Goal: Information Seeking & Learning: Learn about a topic

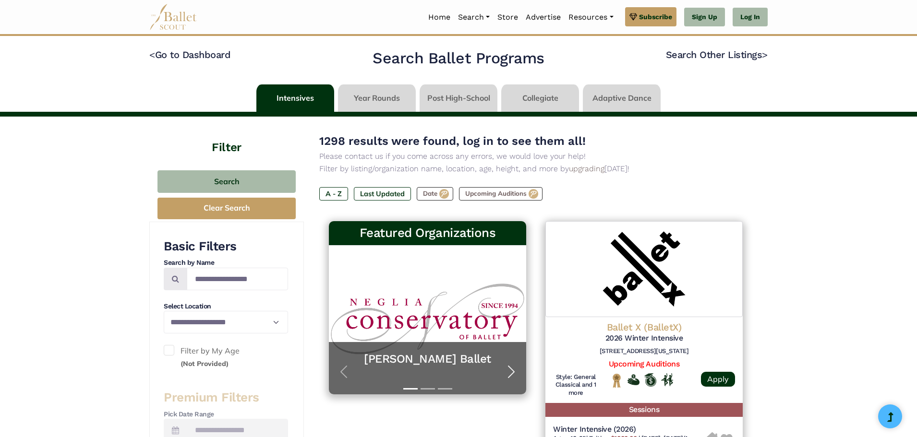
click at [512, 371] on span "button" at bounding box center [511, 371] width 15 height 15
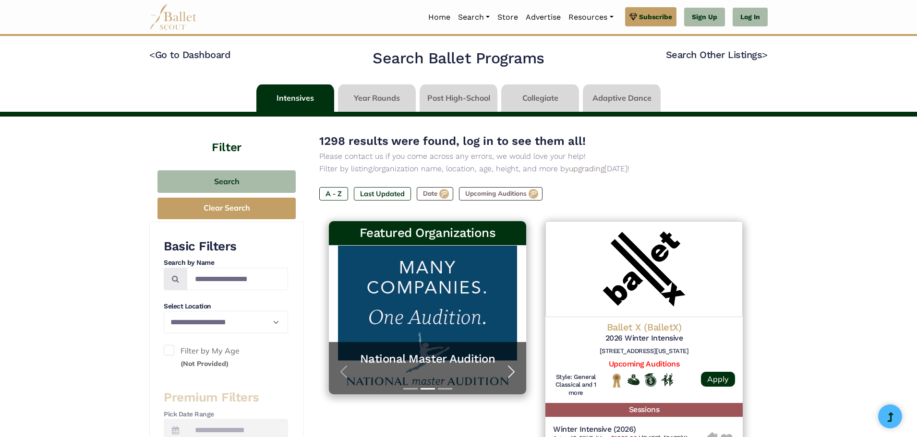
click at [512, 371] on span "button" at bounding box center [511, 371] width 15 height 15
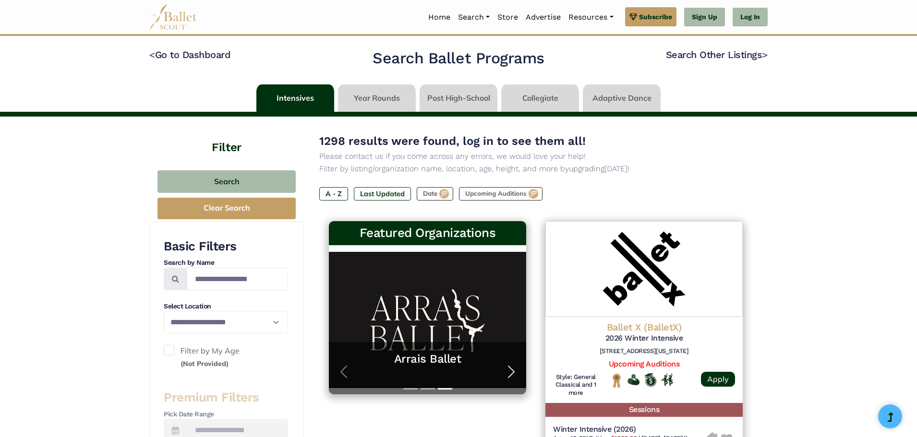
click at [512, 371] on span "button" at bounding box center [511, 371] width 15 height 15
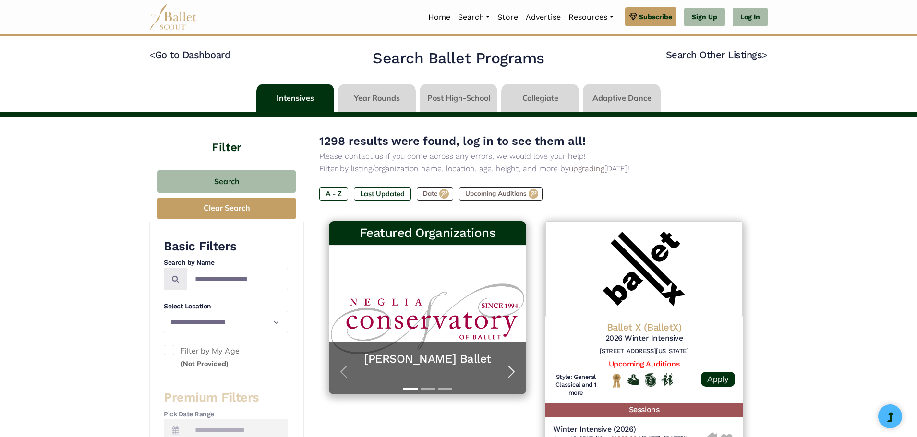
click at [512, 371] on span "button" at bounding box center [511, 371] width 15 height 15
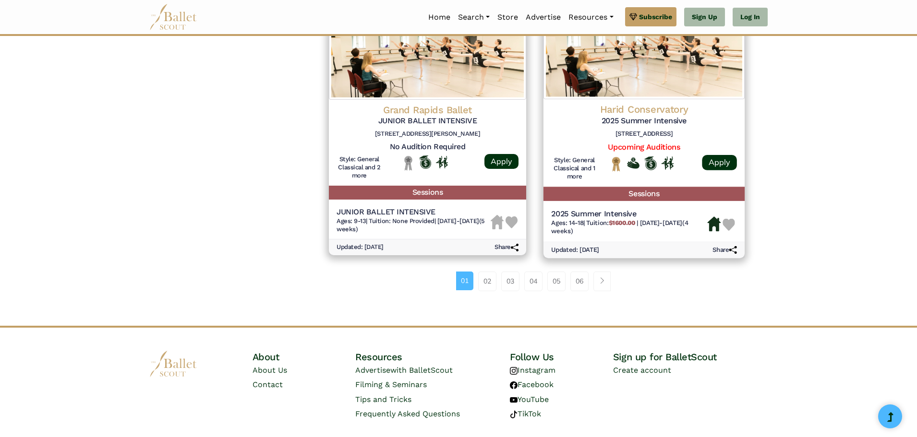
scroll to position [1296, 0]
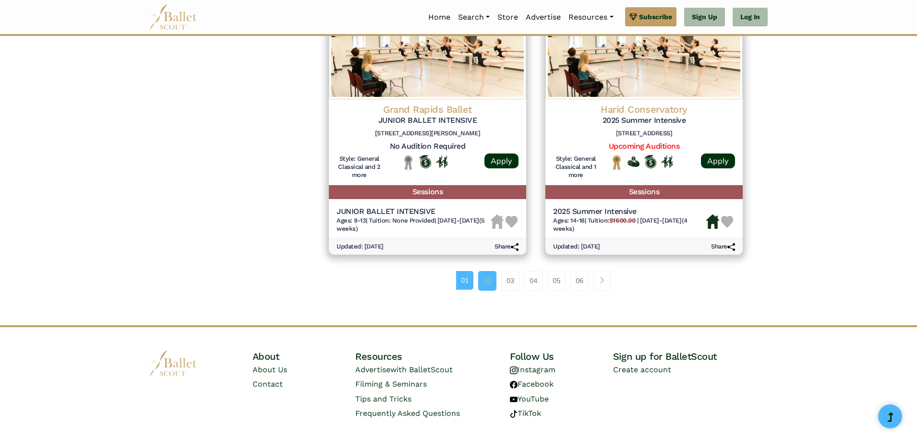
click at [485, 288] on link "02" at bounding box center [487, 280] width 18 height 19
click at [485, 285] on link "02" at bounding box center [487, 280] width 18 height 19
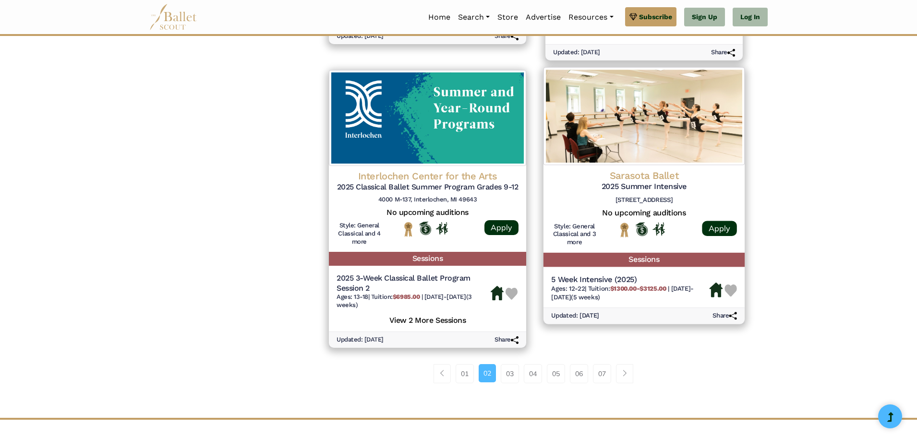
scroll to position [1296, 0]
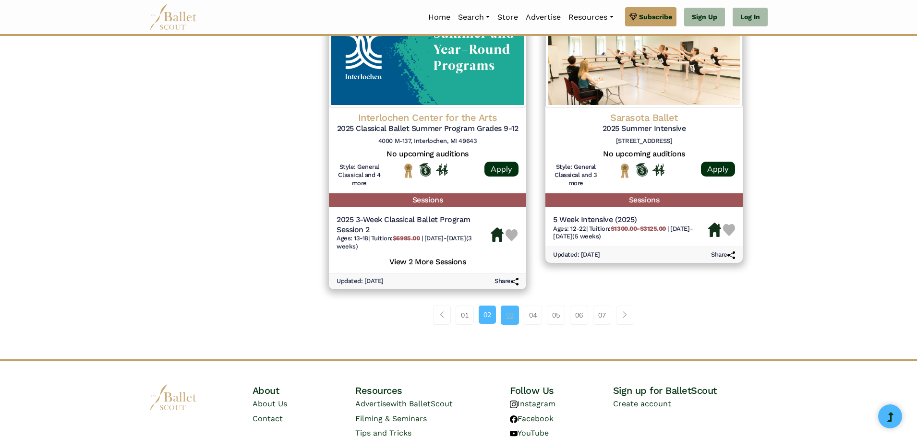
click at [509, 315] on link "03" at bounding box center [510, 315] width 18 height 19
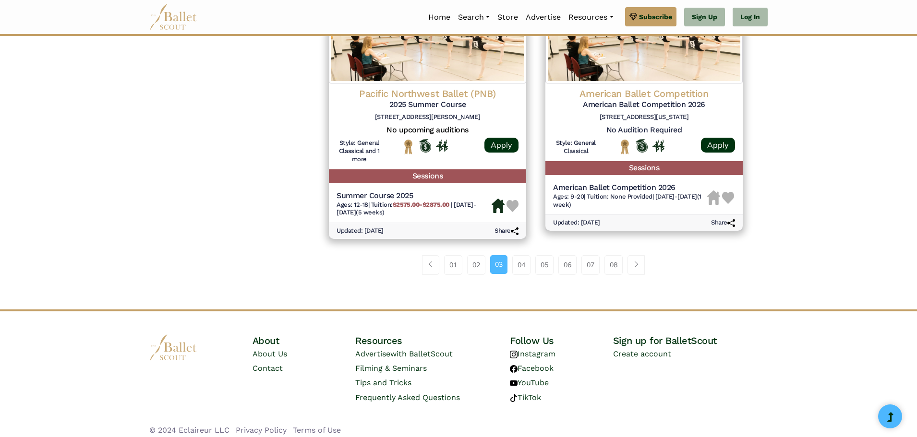
scroll to position [1327, 0]
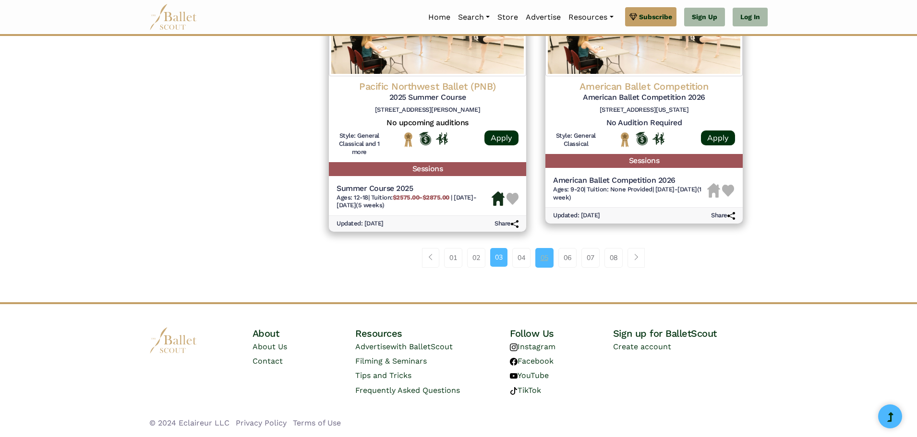
click at [546, 262] on link "05" at bounding box center [544, 257] width 18 height 19
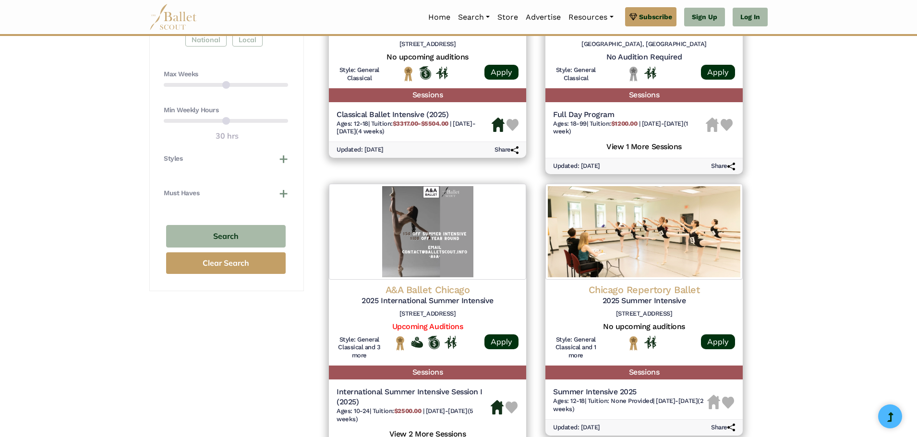
scroll to position [576, 0]
